Goal: Transaction & Acquisition: Download file/media

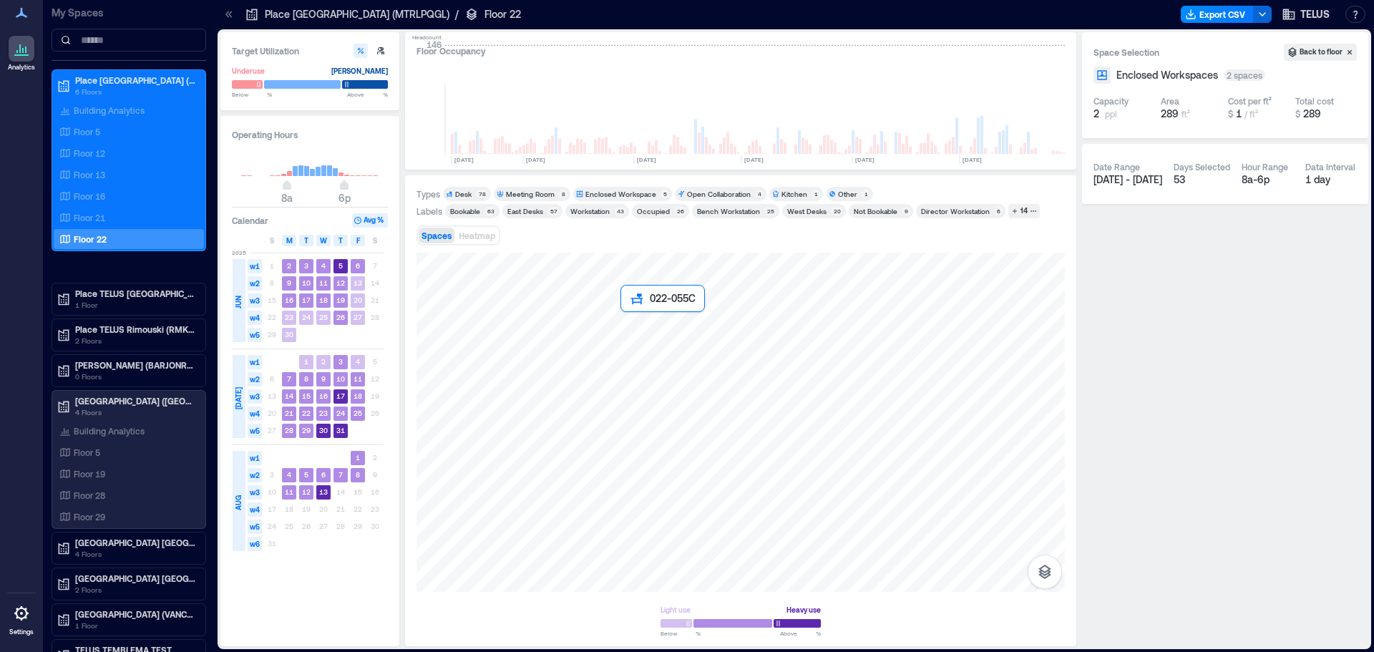
scroll to position [0, 2123]
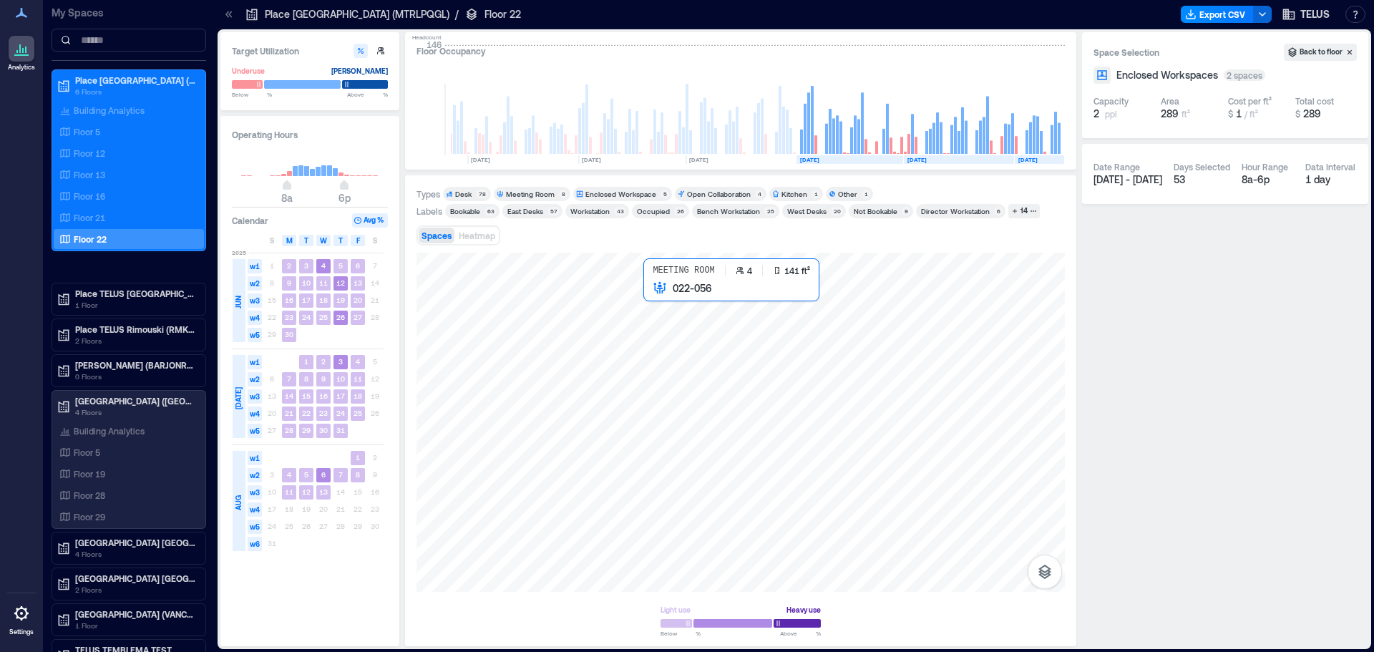
click at [663, 303] on div at bounding box center [740, 422] width 648 height 339
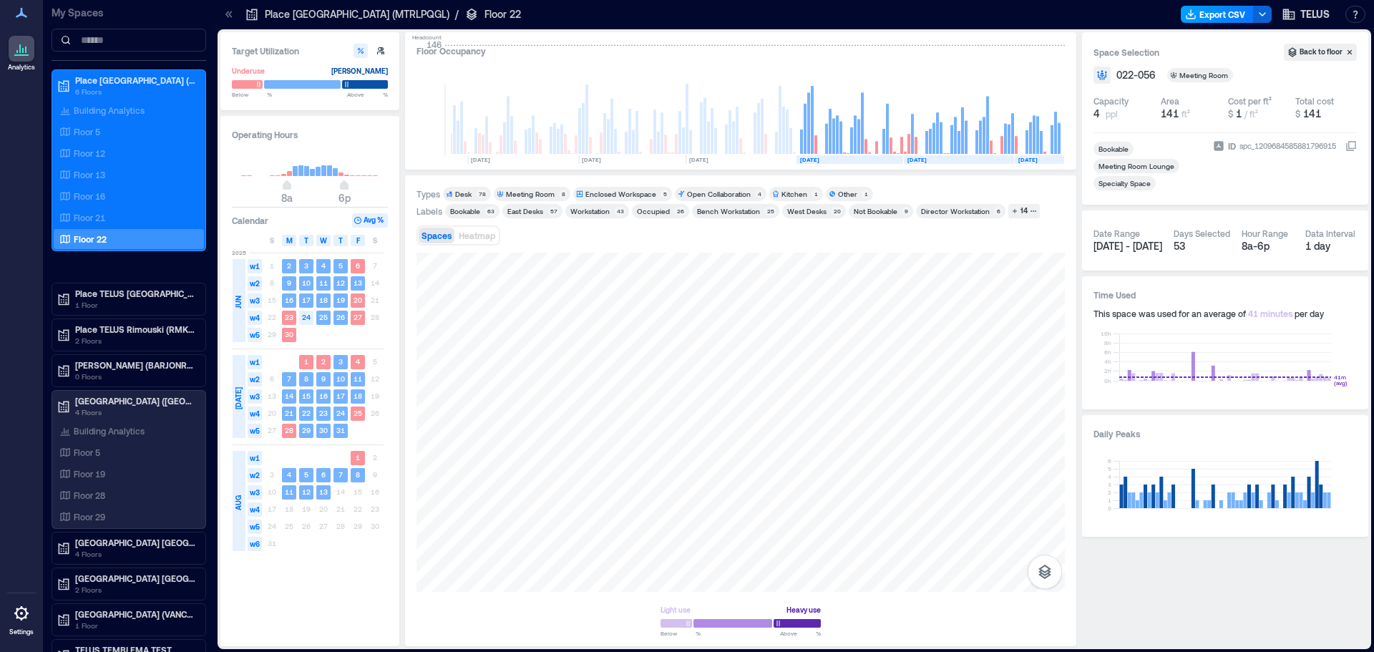
click at [1188, 19] on button "Export CSV" at bounding box center [1217, 14] width 73 height 17
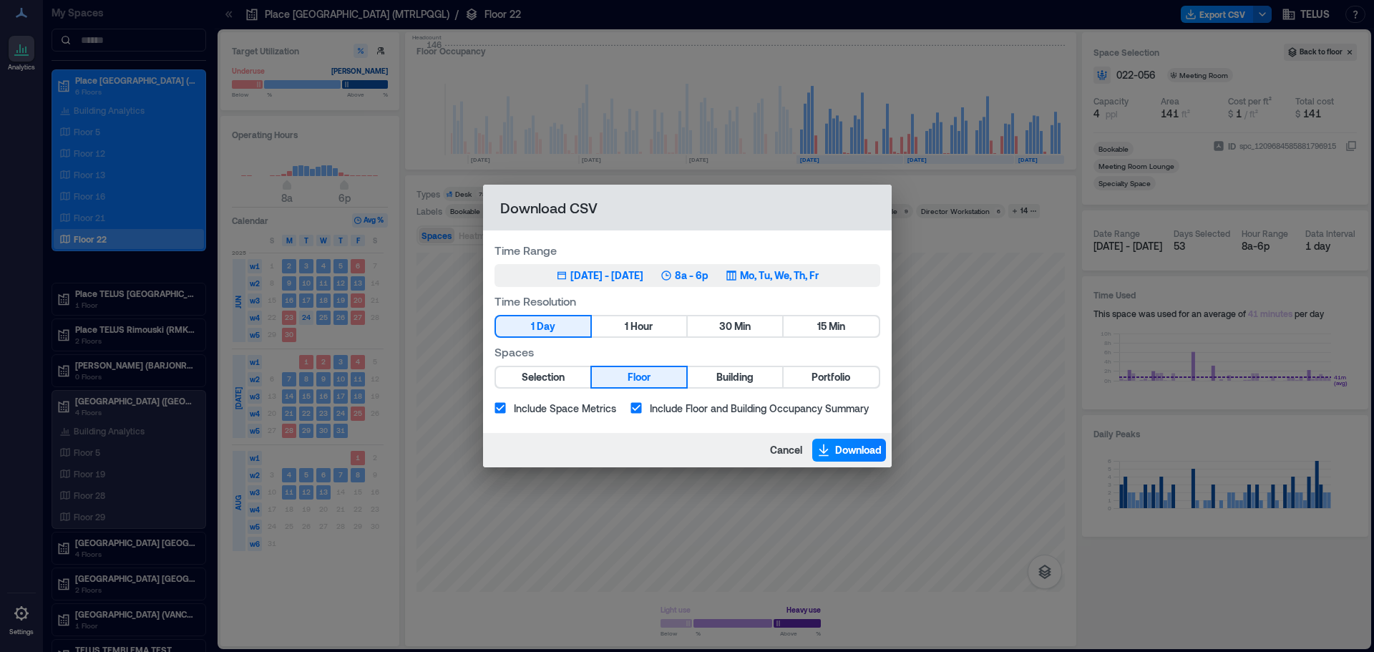
click at [593, 271] on div "[DATE] - [DATE]" at bounding box center [606, 275] width 73 height 14
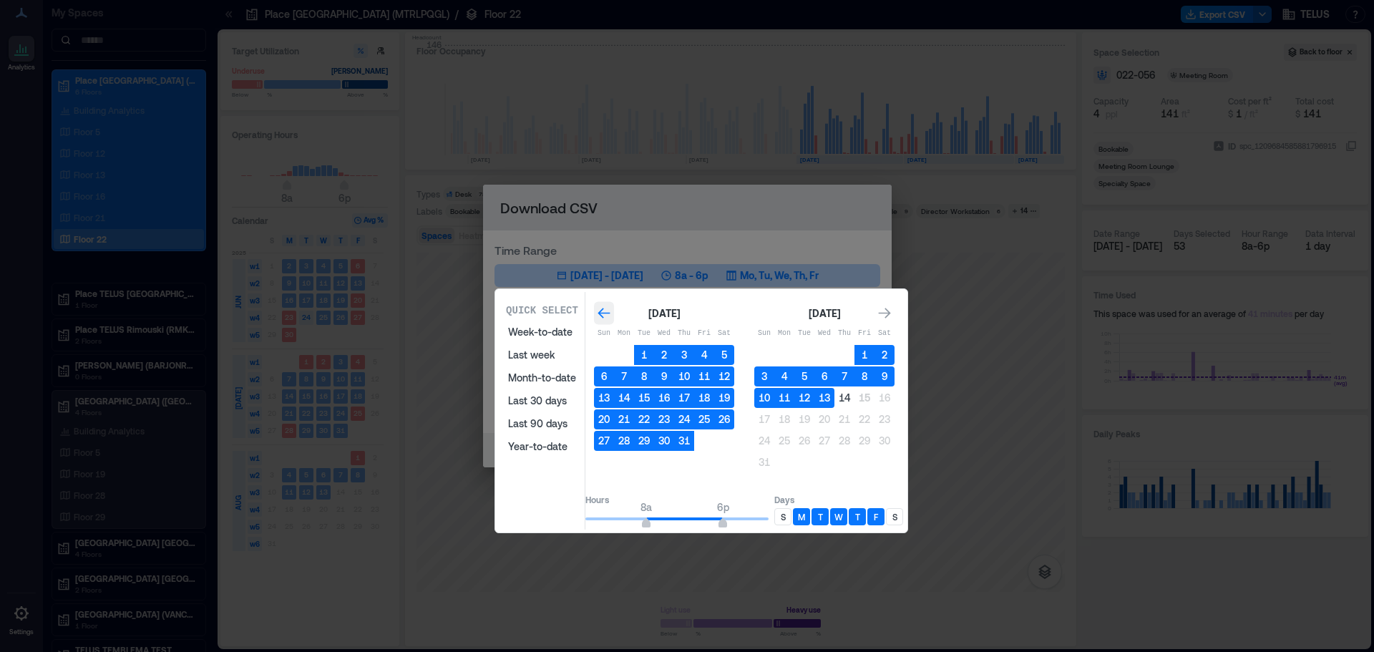
click at [610, 313] on icon "Go to previous month" at bounding box center [603, 313] width 12 height 11
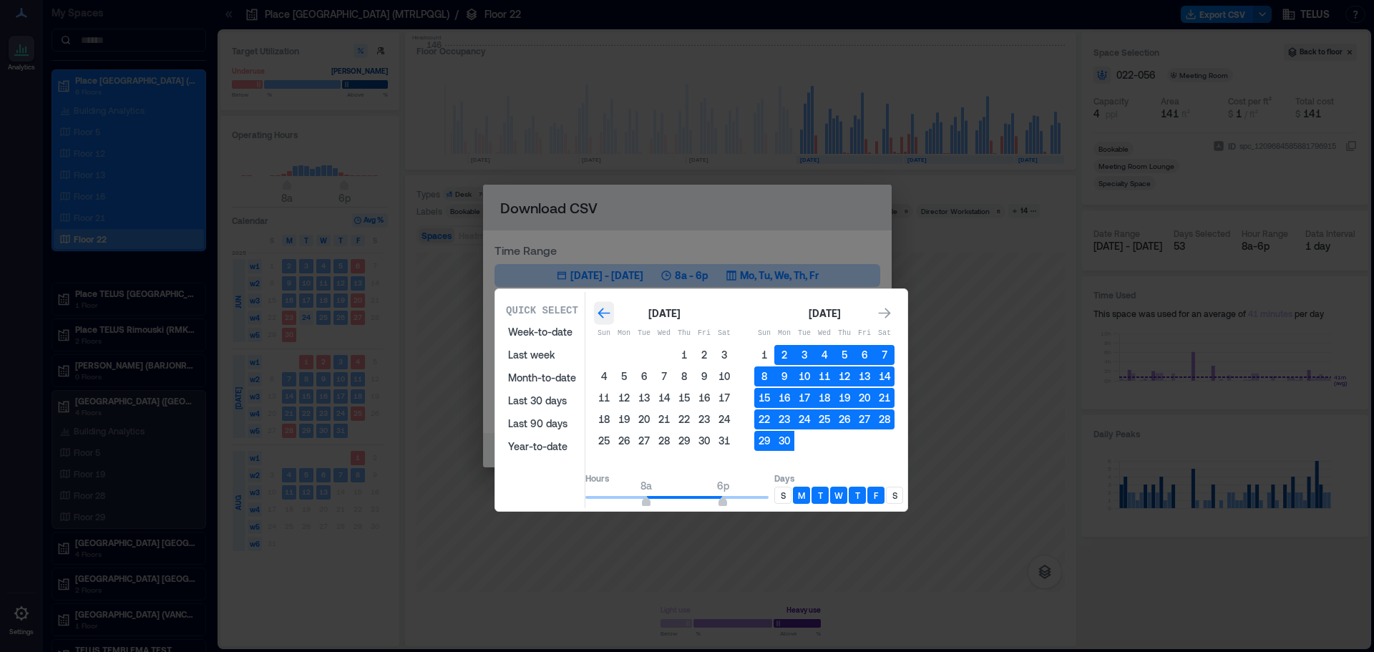
click at [610, 313] on icon "Go to previous month" at bounding box center [603, 313] width 12 height 11
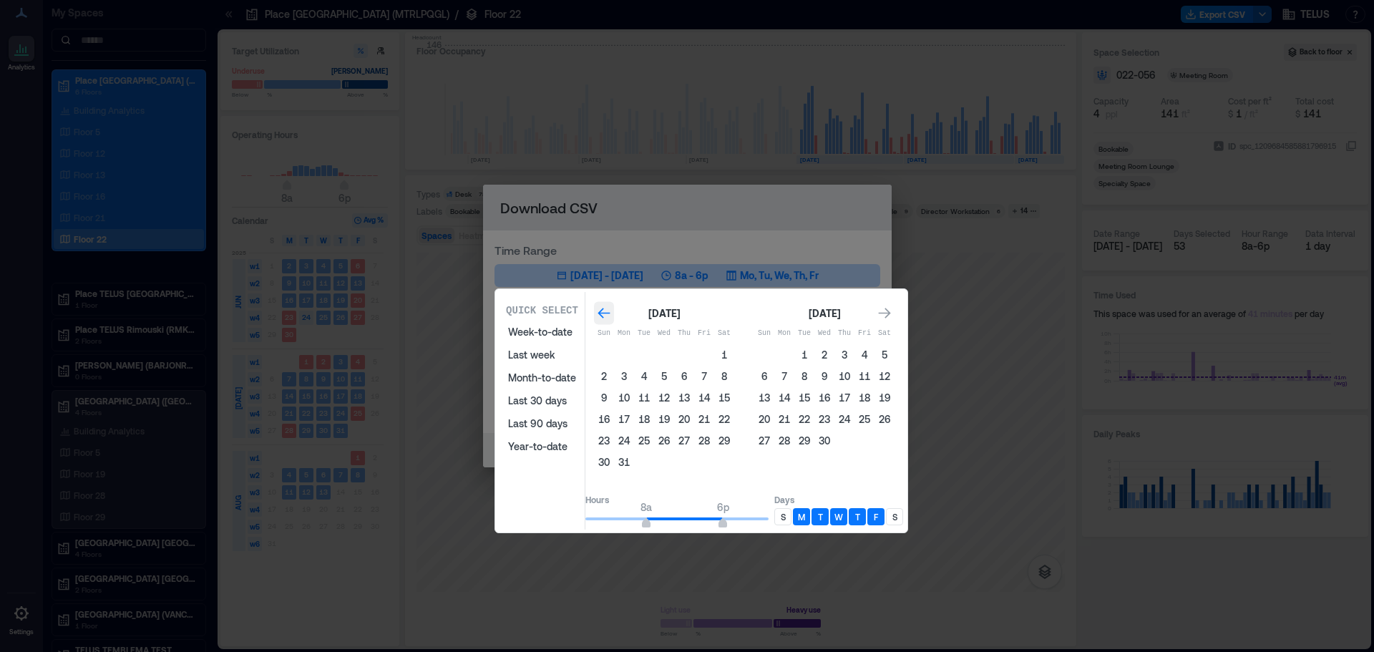
click at [610, 313] on icon "Go to previous month" at bounding box center [603, 313] width 12 height 11
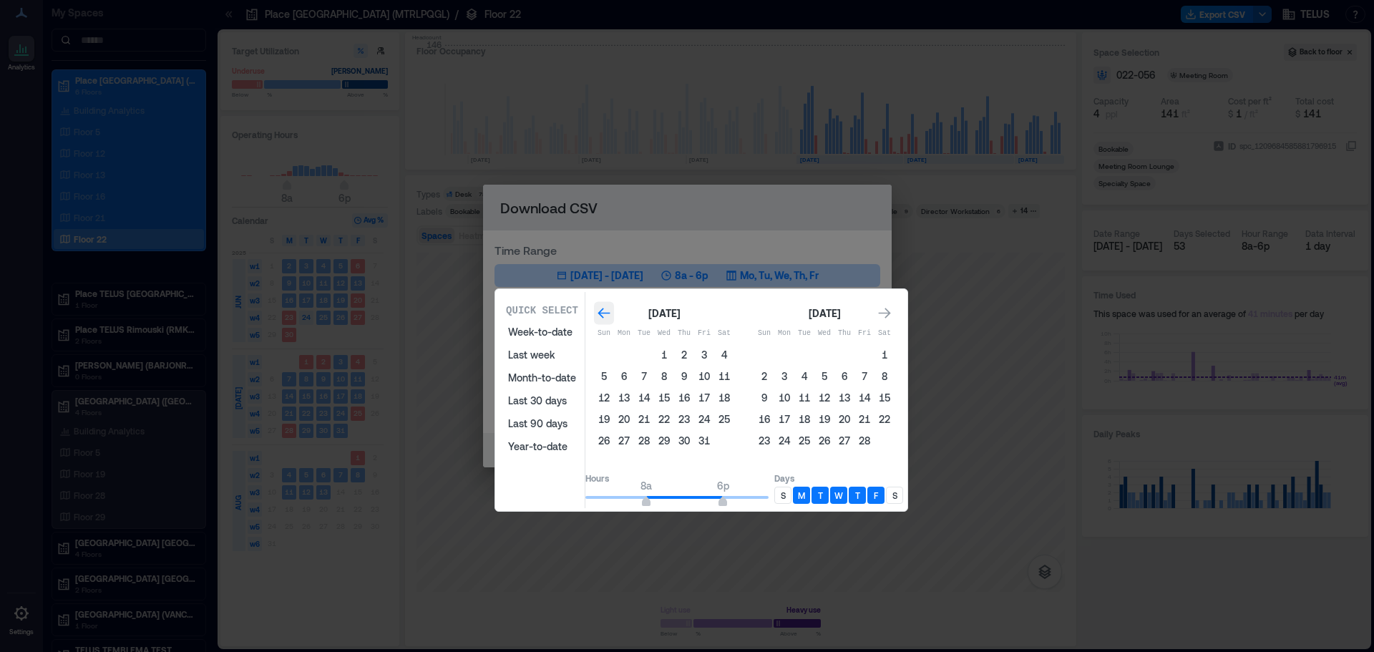
click at [610, 313] on icon "Go to previous month" at bounding box center [603, 313] width 12 height 11
click at [891, 312] on icon "Go to next month" at bounding box center [884, 313] width 14 height 14
click at [614, 376] on button "5" at bounding box center [604, 376] width 20 height 20
click at [891, 310] on icon "Go to next month" at bounding box center [884, 313] width 14 height 14
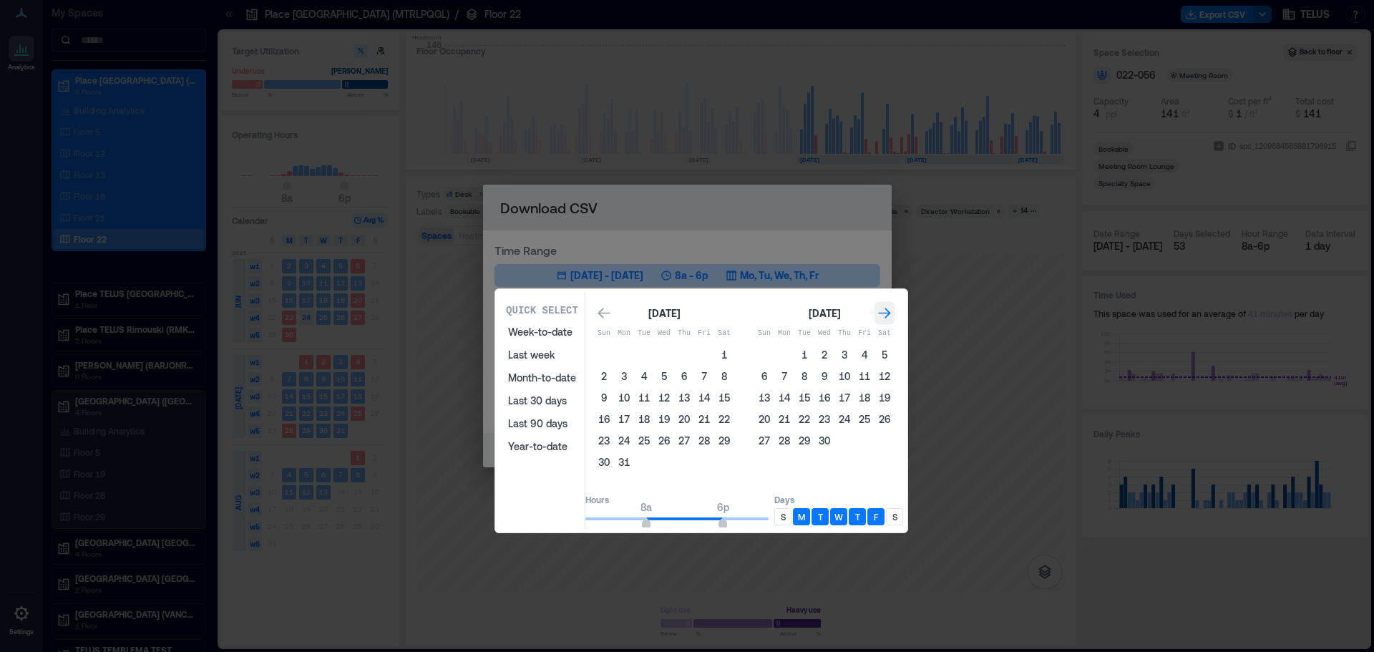
click at [891, 310] on icon "Go to next month" at bounding box center [884, 313] width 14 height 14
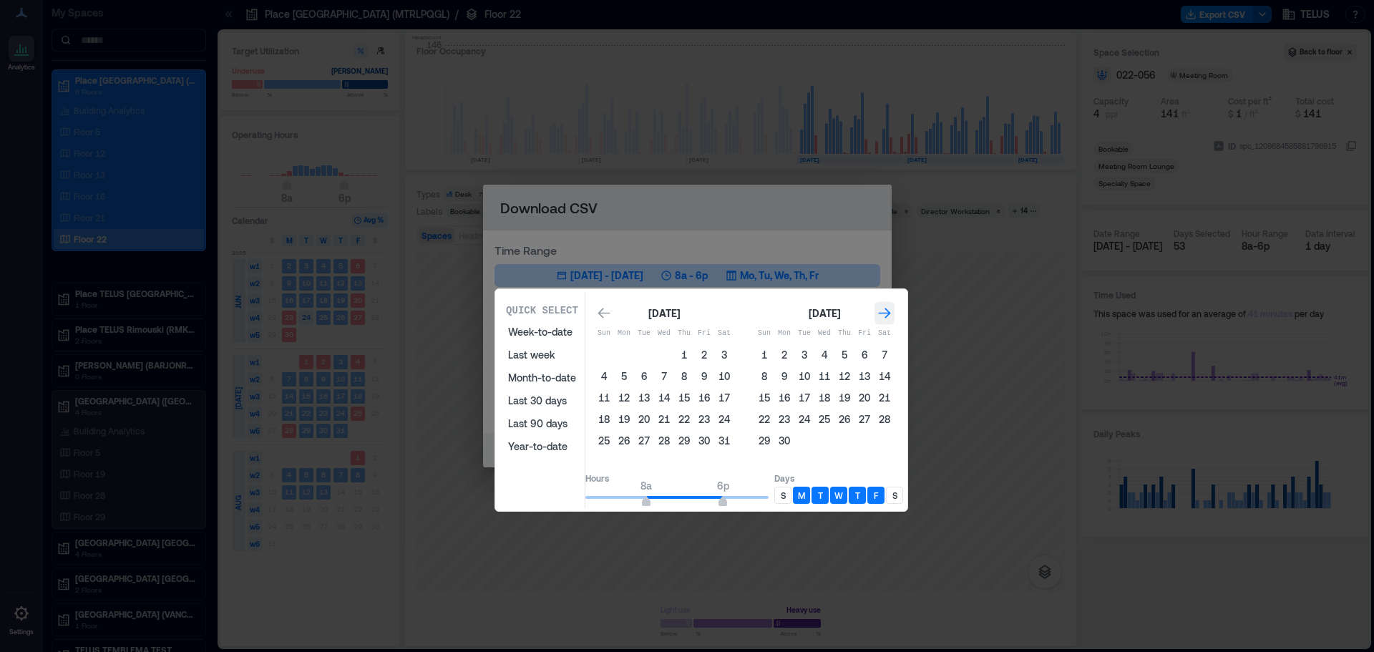
click at [891, 310] on icon "Go to next month" at bounding box center [884, 313] width 14 height 14
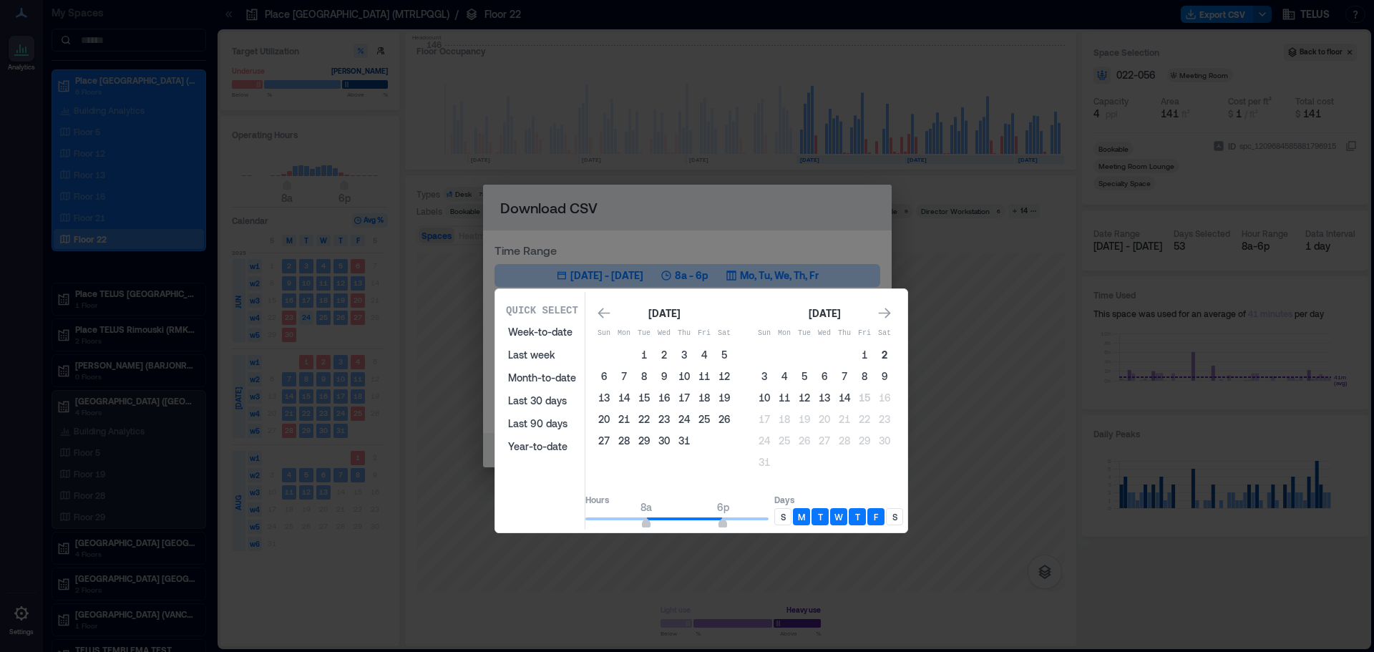
click at [894, 352] on button "2" at bounding box center [884, 355] width 20 height 20
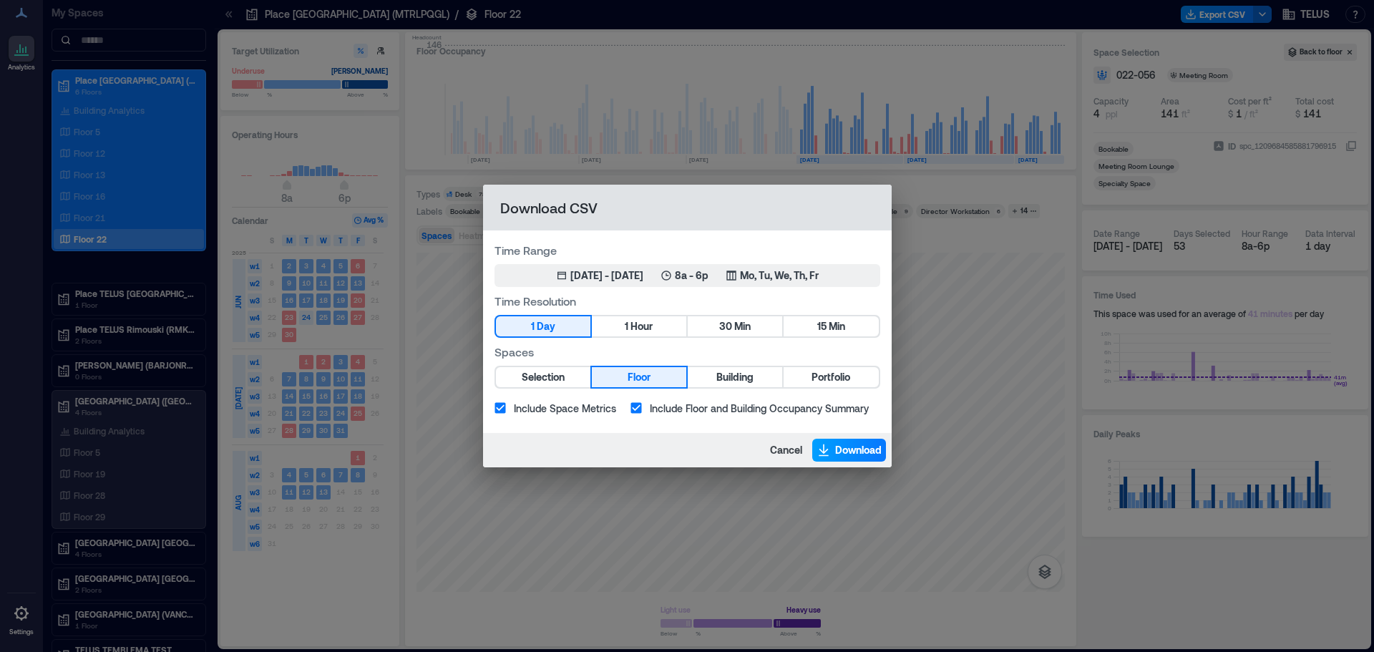
click at [833, 444] on button "Download" at bounding box center [849, 450] width 74 height 23
